Goal: Find specific page/section: Find specific page/section

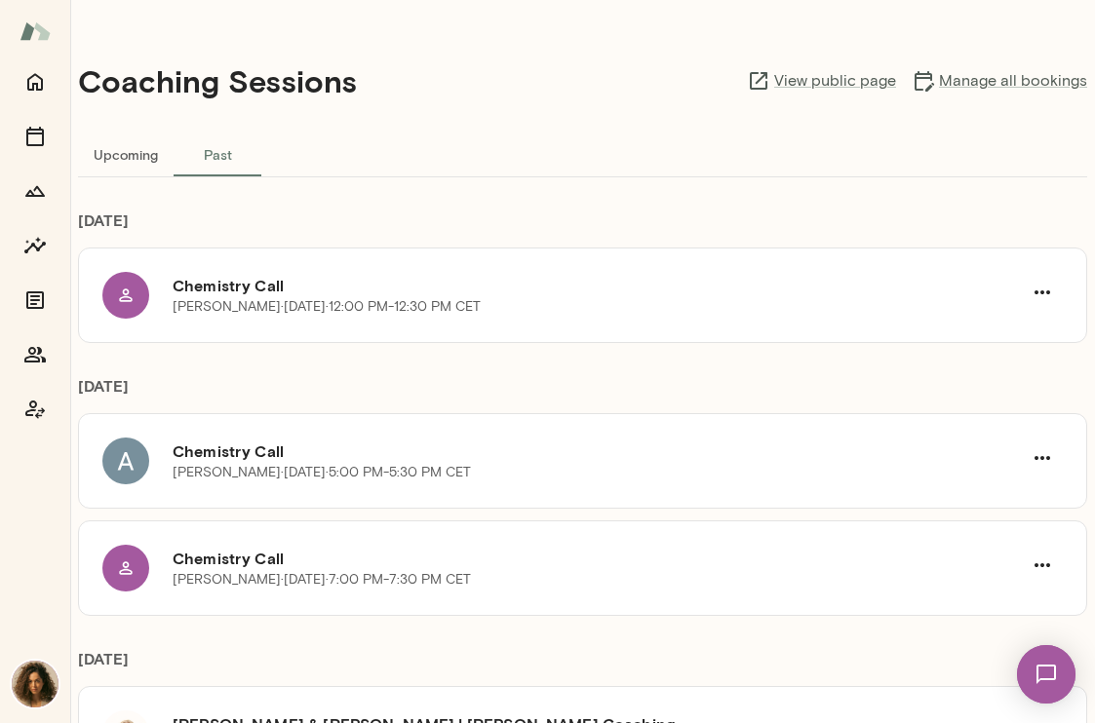
scroll to position [49, 0]
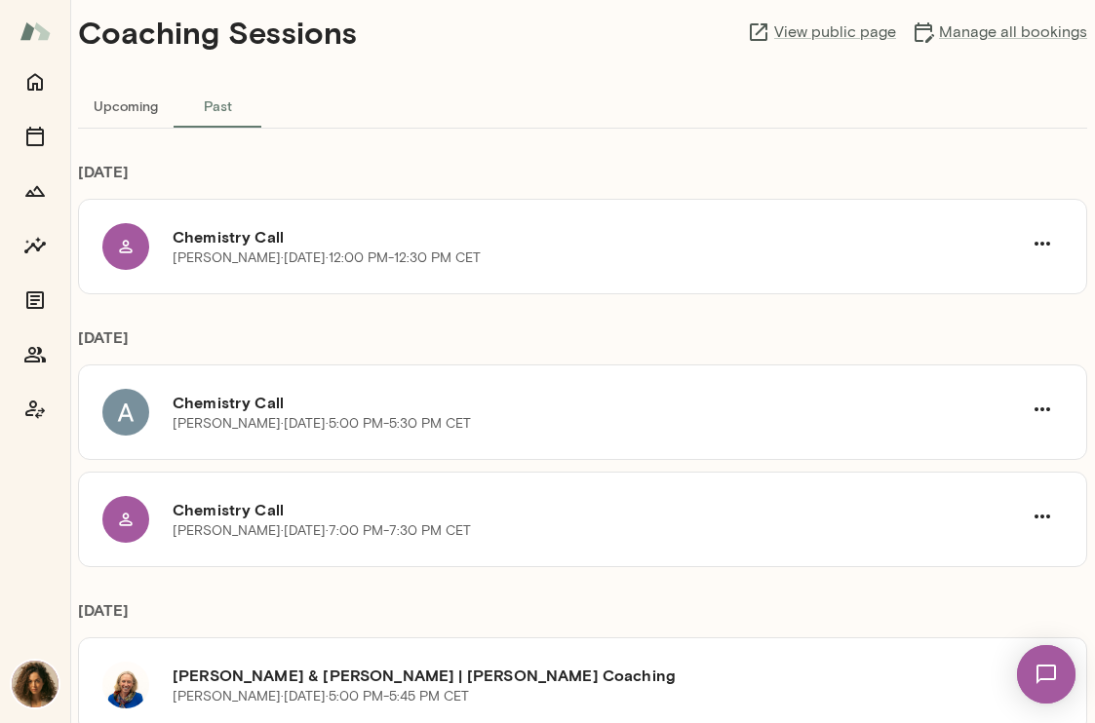
click at [1044, 663] on img at bounding box center [1046, 674] width 80 height 80
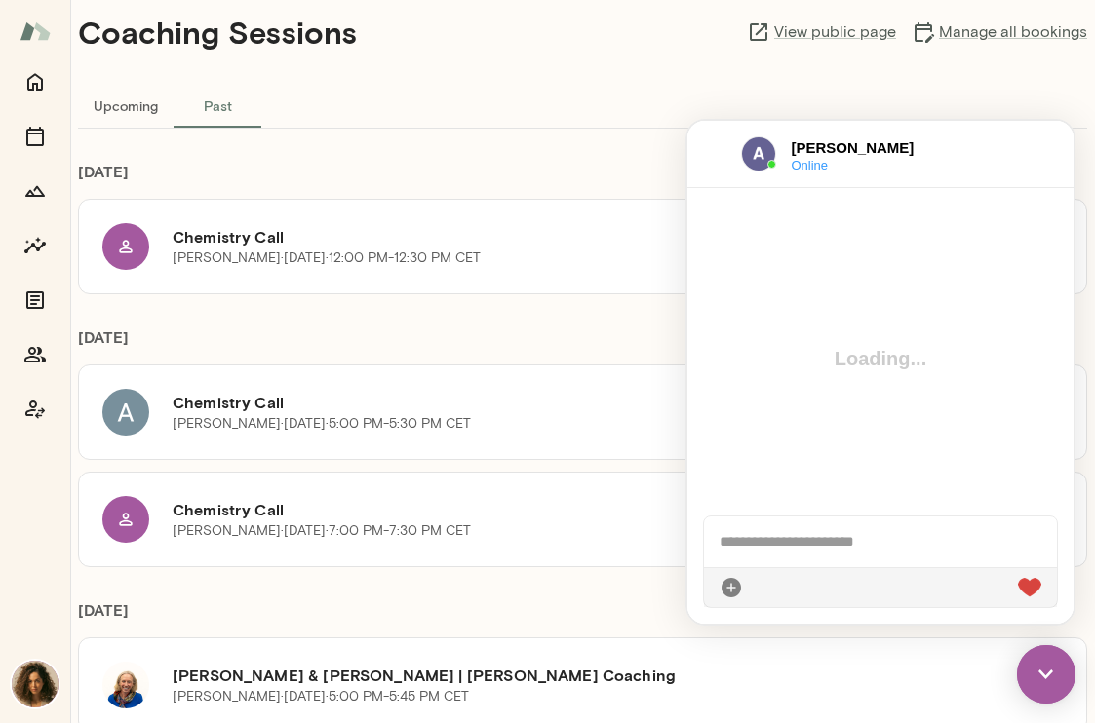
scroll to position [1384, 0]
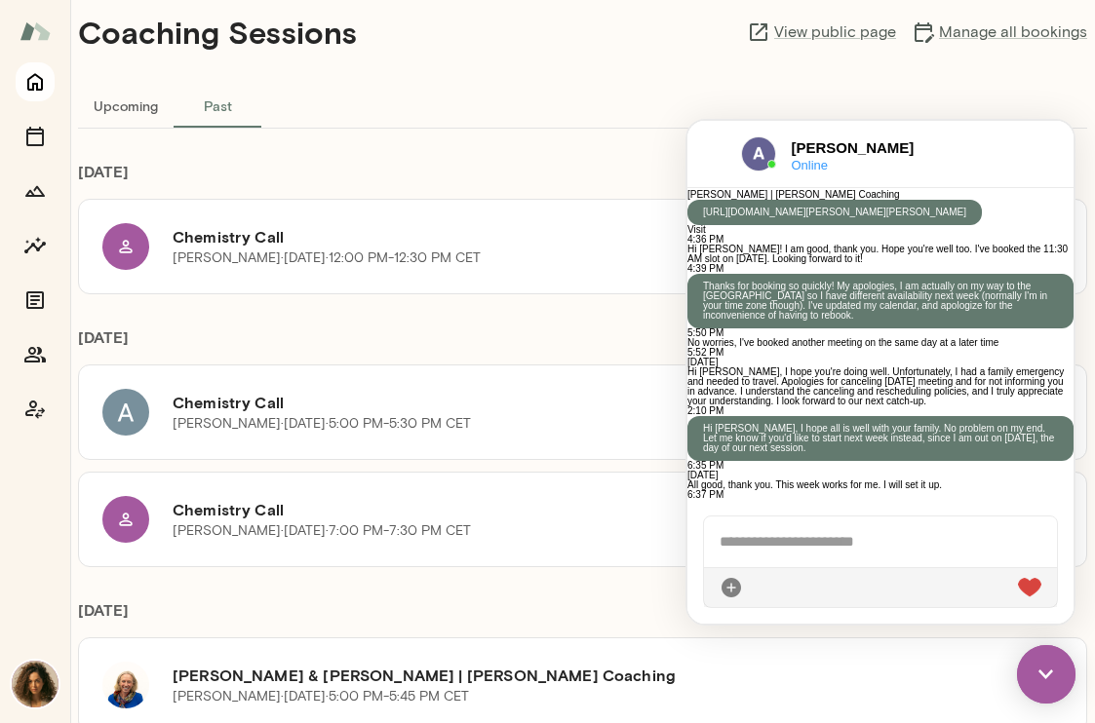
click at [35, 83] on icon "Home" at bounding box center [35, 83] width 16 height 18
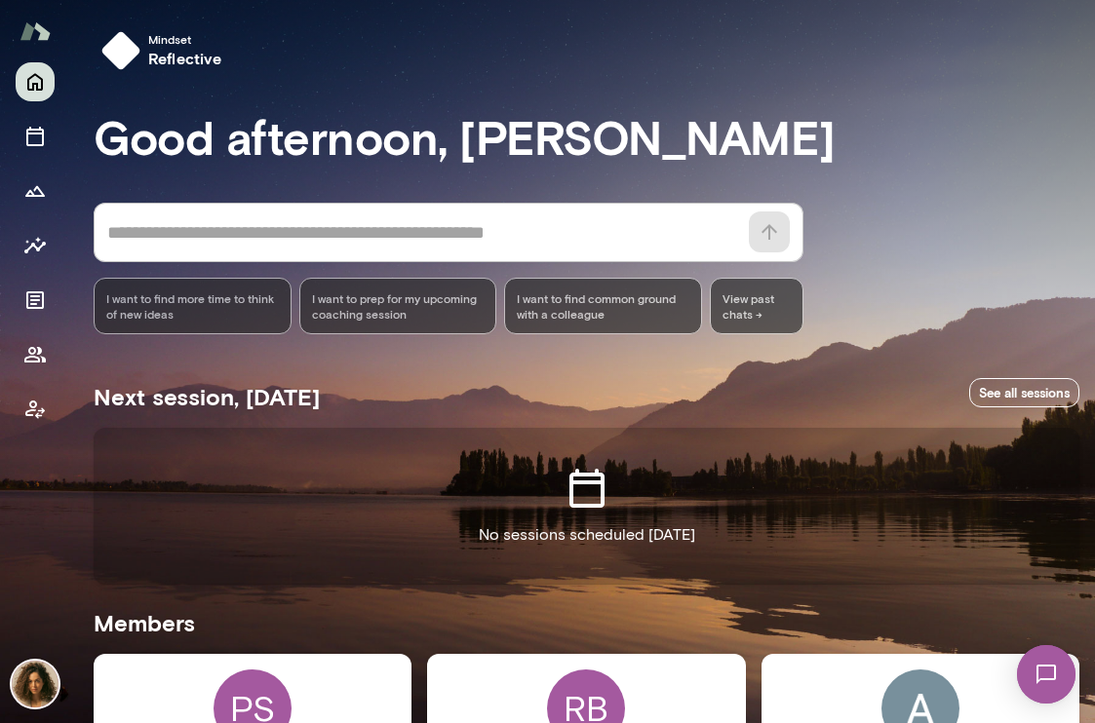
click at [1046, 693] on img at bounding box center [1046, 674] width 80 height 80
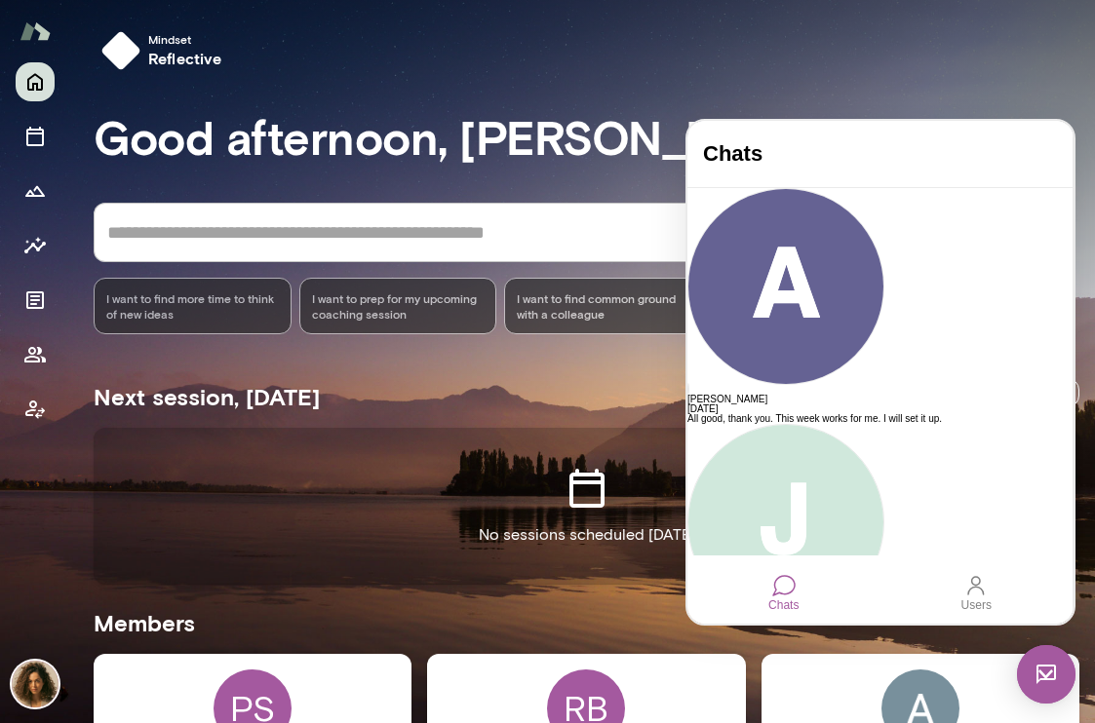
click at [771, 631] on div "[PERSON_NAME]" at bounding box center [879, 636] width 385 height 10
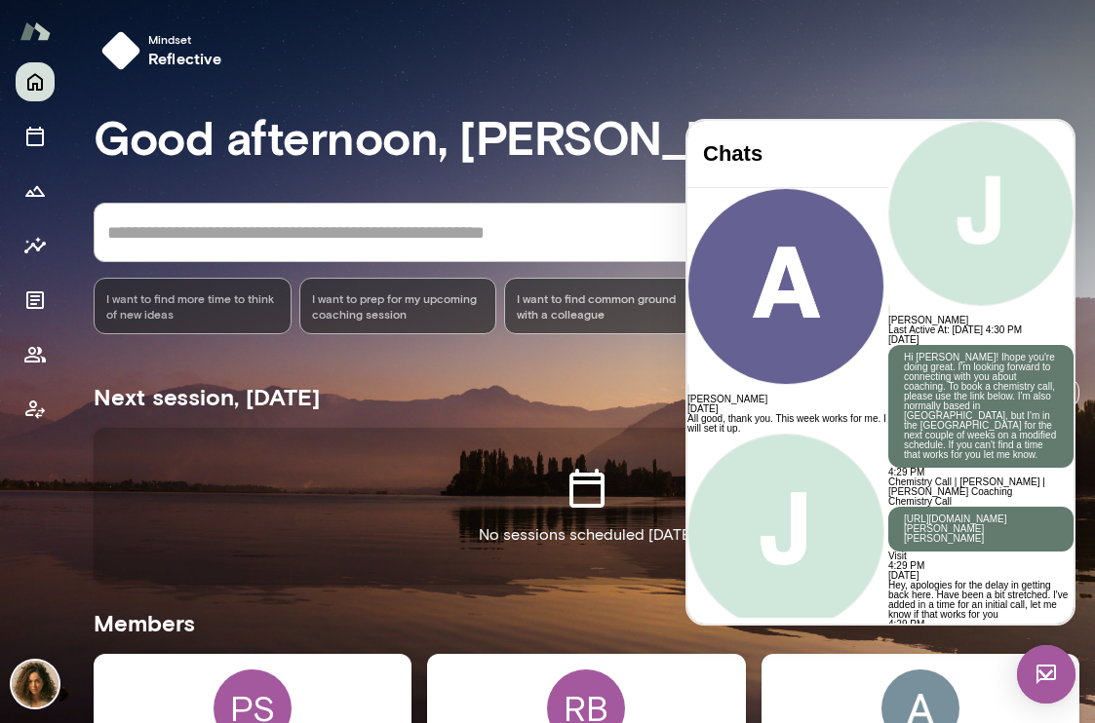
scroll to position [699, 0]
click at [913, 694] on div at bounding box center [980, 699] width 185 height 10
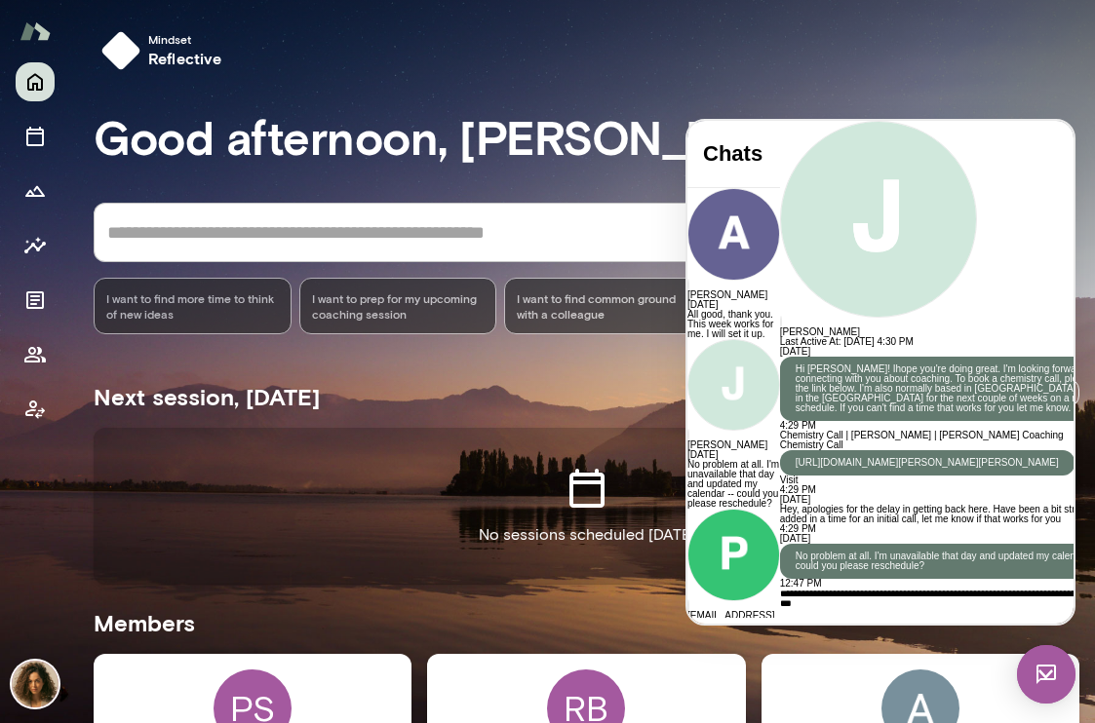
click at [780, 589] on div "**********" at bounding box center [956, 624] width 353 height 70
click at [780, 722] on icon at bounding box center [780, 725] width 0 height 0
